Goal: Task Accomplishment & Management: Complete application form

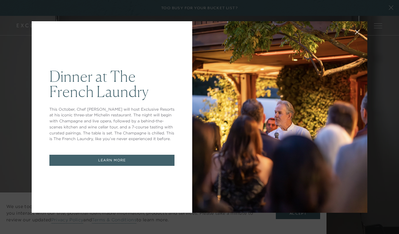
click at [388, 9] on div "Dinner at The [GEOGRAPHIC_DATA] This October, Chef [PERSON_NAME] will host Excl…" at bounding box center [199, 117] width 399 height 234
click at [356, 34] on icon at bounding box center [357, 32] width 5 height 5
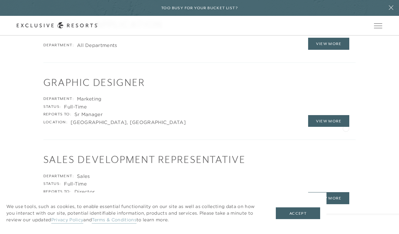
scroll to position [870, 0]
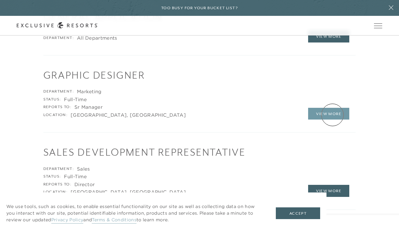
click at [332, 115] on link "View More" at bounding box center [328, 114] width 41 height 12
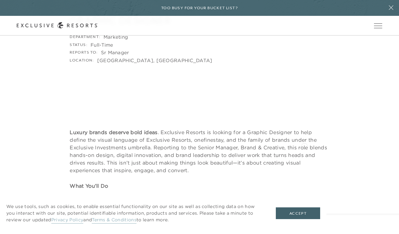
scroll to position [86, 0]
click at [298, 210] on button "Accept" at bounding box center [298, 213] width 44 height 12
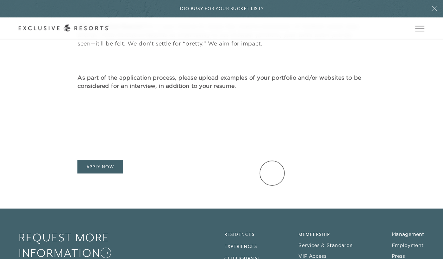
scroll to position [563, 0]
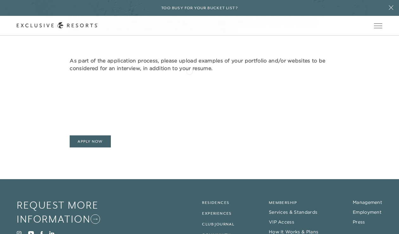
scroll to position [569, 0]
click at [90, 138] on link "Apply Now" at bounding box center [90, 141] width 41 height 12
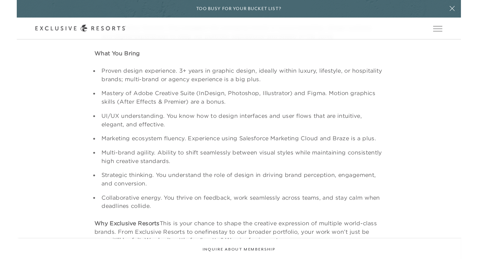
scroll to position [384, 0]
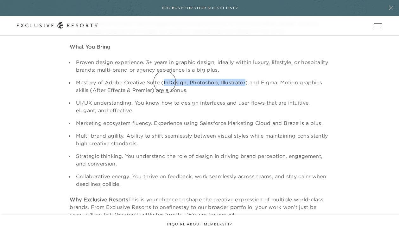
drag, startPoint x: 246, startPoint y: 81, endPoint x: 165, endPoint y: 82, distance: 81.0
click at [165, 82] on li "Mastery of Adobe Creative Suite (InDesign, Photoshop, Illustrator) and Figma. M…" at bounding box center [201, 85] width 255 height 15
copy li "InDesign, Photoshop, Illustrator"
click at [284, 83] on li "Mastery of Adobe Creative Suite (InDesign, Photoshop, Illustrator) and Figma. M…" at bounding box center [201, 85] width 255 height 15
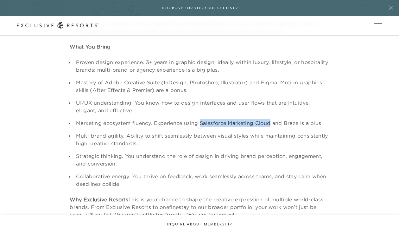
drag, startPoint x: 271, startPoint y: 124, endPoint x: 200, endPoint y: 125, distance: 71.2
click at [200, 125] on li "Marketing ecosystem fluency. Experience using Salesforce Marketing Cloud and Br…" at bounding box center [201, 123] width 255 height 8
copy li "Salesforce Marketing Cloud"
click at [218, 140] on li "Multi-brand agility. Ability to shift seamlessly between visual styles while ma…" at bounding box center [201, 139] width 255 height 15
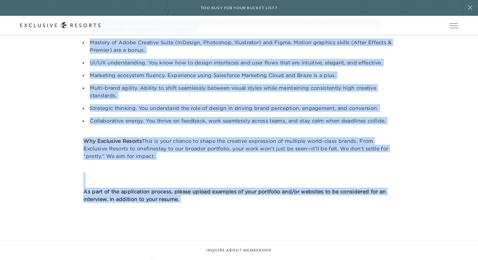
scroll to position [450, 0]
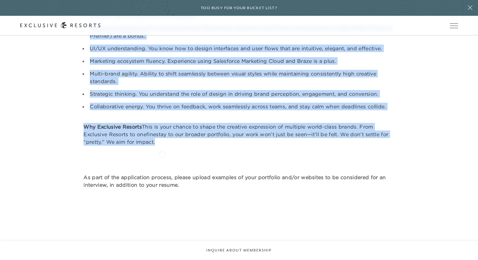
drag, startPoint x: 84, startPoint y: 122, endPoint x: 162, endPoint y: 154, distance: 85.0
copy div "Loremi dolors ametcon adip elits . Doeiusmod Tempori ut laboree dol m Aliquae A…"
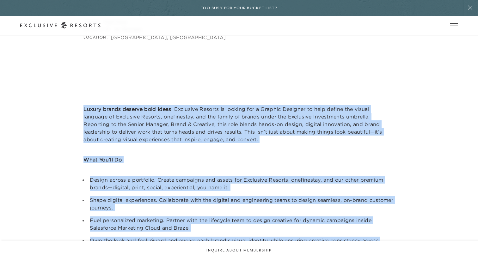
scroll to position [0, 0]
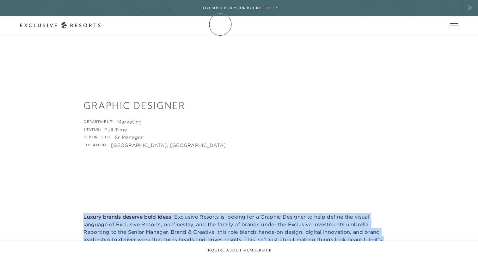
click at [101, 24] on icon at bounding box center [60, 25] width 81 height 7
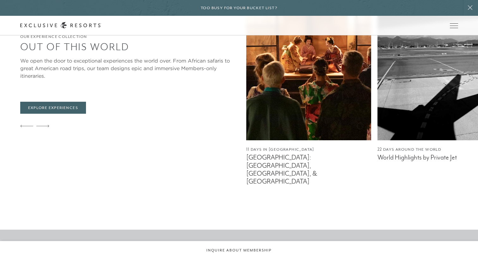
scroll to position [1559, 0]
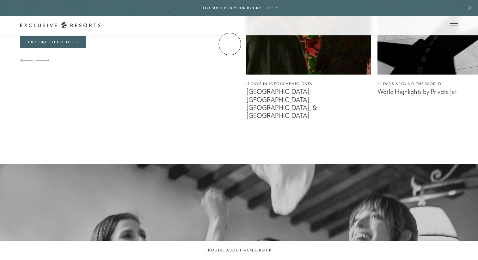
click at [0, 0] on link "How it works" at bounding box center [0, 0] width 0 height 0
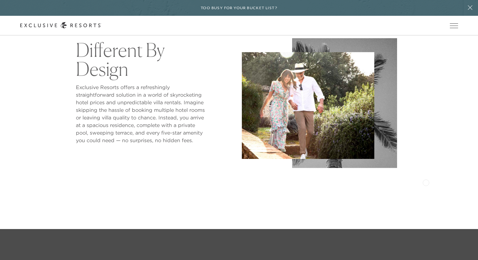
scroll to position [303, 0]
